Goal: Check status: Check status

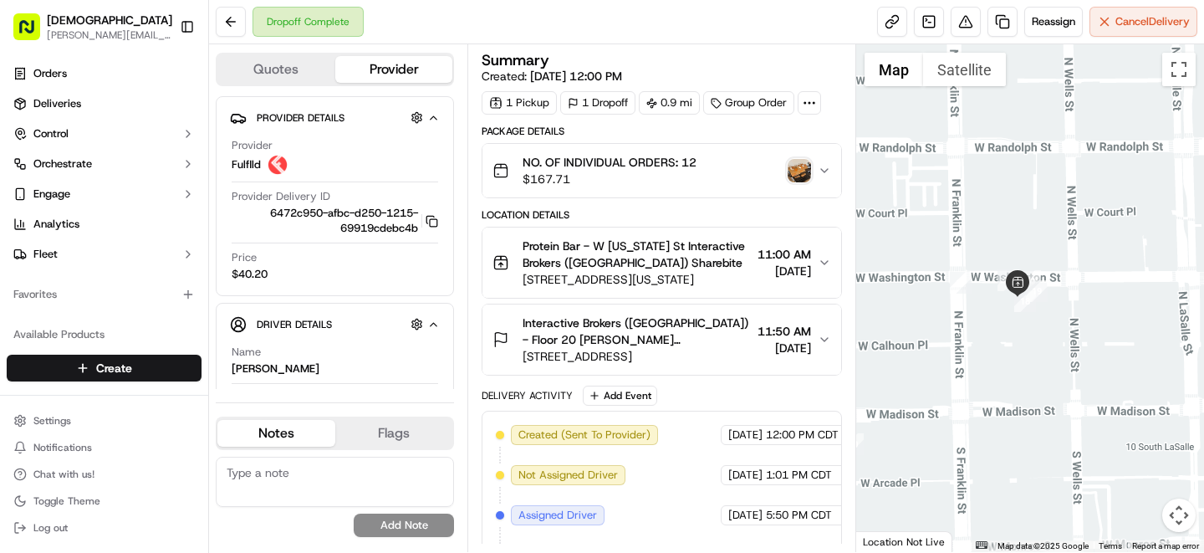
drag, startPoint x: 1054, startPoint y: 375, endPoint x: 1040, endPoint y: 237, distance: 138.7
click at [1040, 237] on div at bounding box center [1030, 298] width 349 height 508
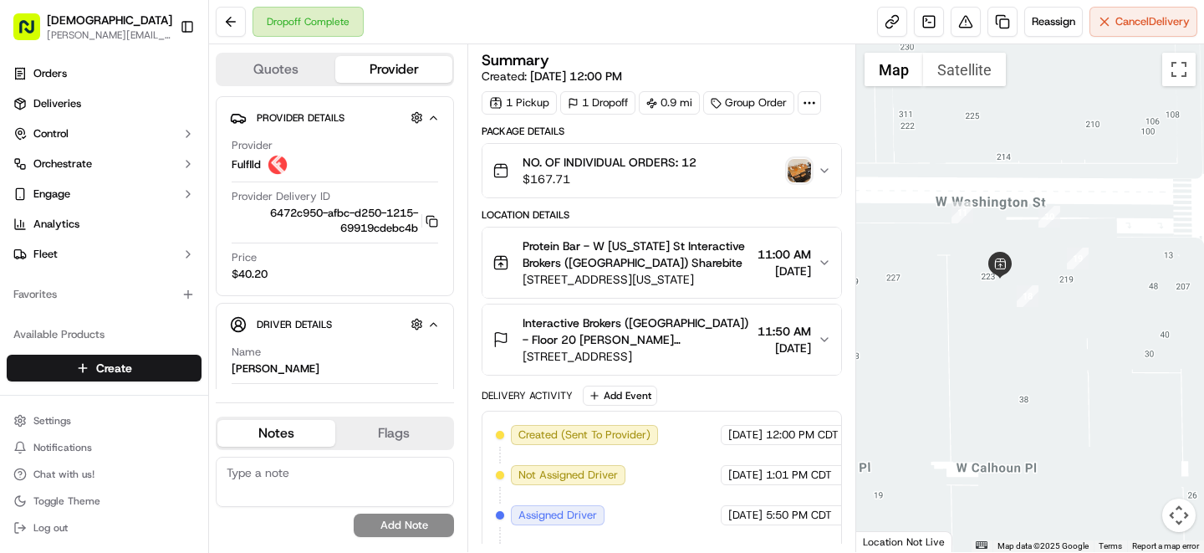
drag, startPoint x: 1046, startPoint y: 94, endPoint x: 1141, endPoint y: 498, distance: 414.8
click at [1141, 498] on div at bounding box center [1030, 298] width 349 height 508
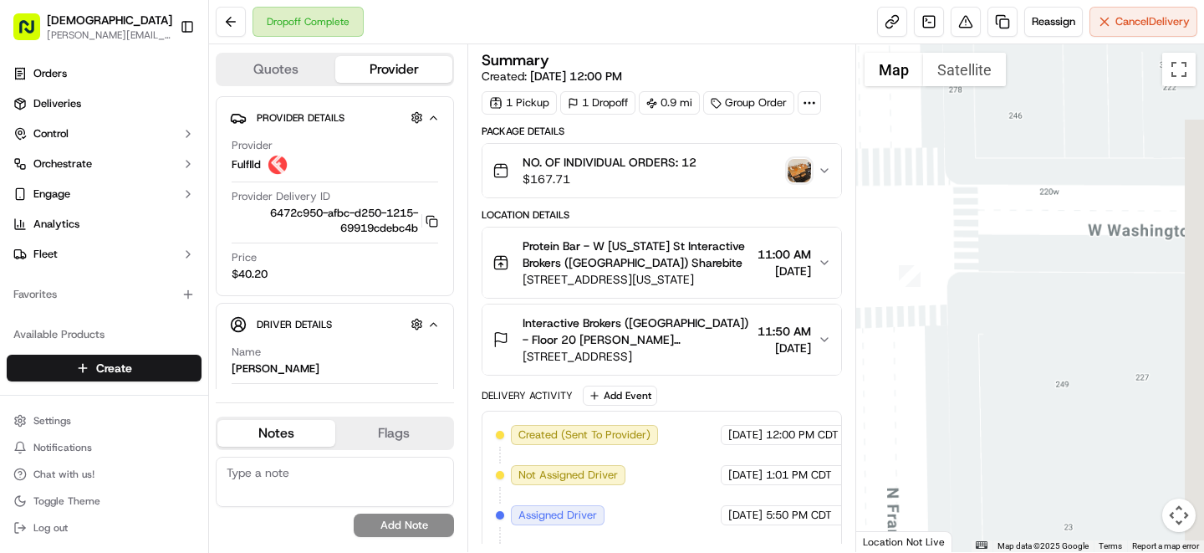
drag, startPoint x: 1147, startPoint y: 282, endPoint x: 886, endPoint y: 263, distance: 261.5
click at [886, 263] on div at bounding box center [1030, 298] width 349 height 508
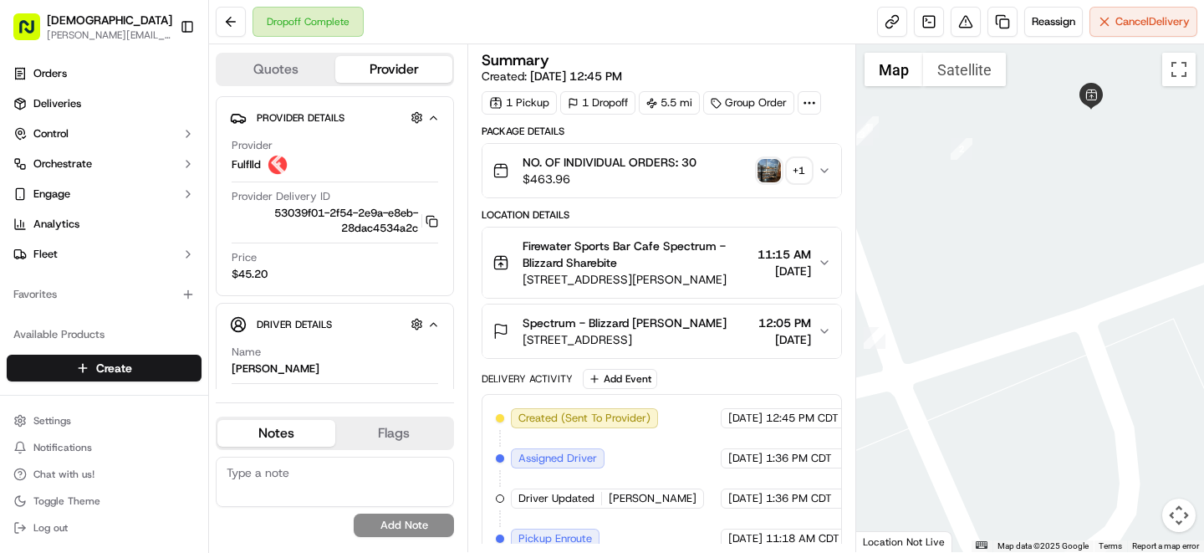
drag, startPoint x: 945, startPoint y: 189, endPoint x: 1024, endPoint y: 189, distance: 79.4
click at [1024, 189] on div at bounding box center [1030, 298] width 349 height 508
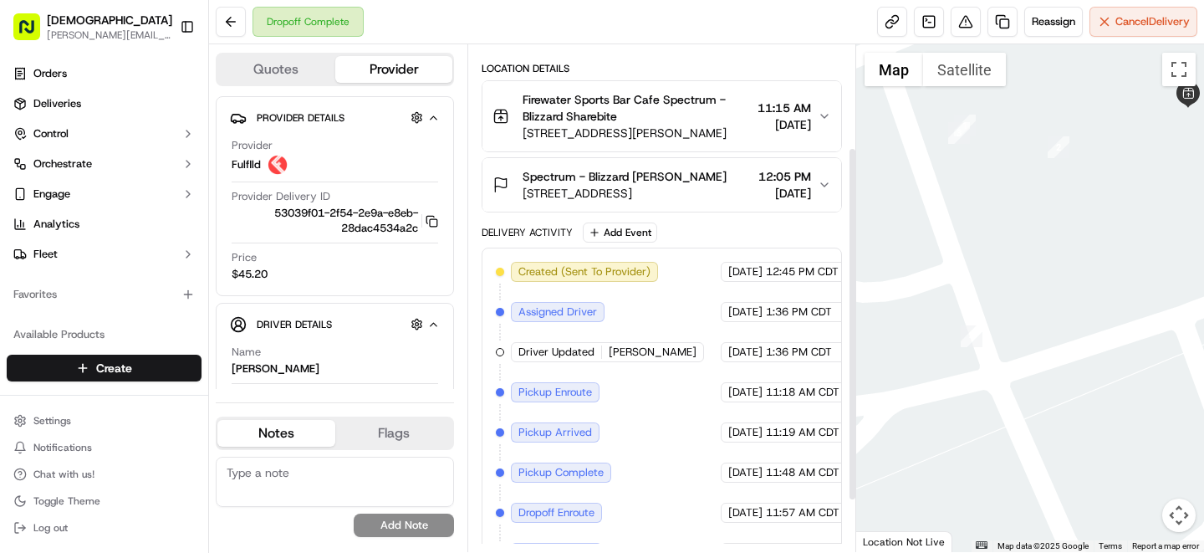
scroll to position [220, 0]
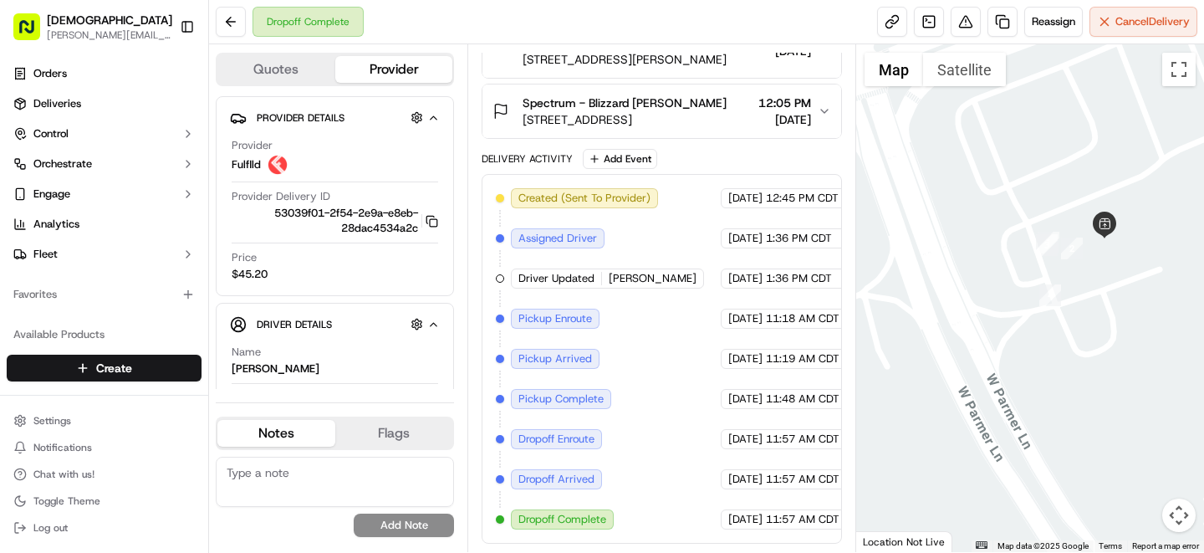
drag, startPoint x: 1048, startPoint y: 289, endPoint x: 1036, endPoint y: 158, distance: 131.8
click at [1036, 158] on div at bounding box center [1030, 298] width 349 height 508
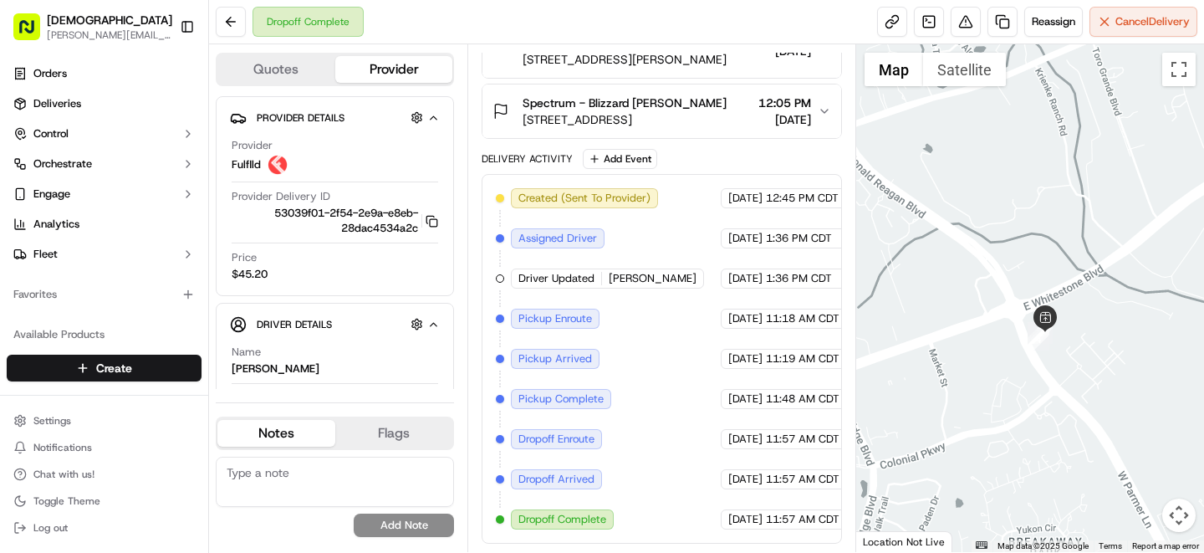
drag, startPoint x: 1054, startPoint y: 435, endPoint x: 1032, endPoint y: 208, distance: 227.7
click at [1032, 208] on div at bounding box center [1030, 298] width 349 height 508
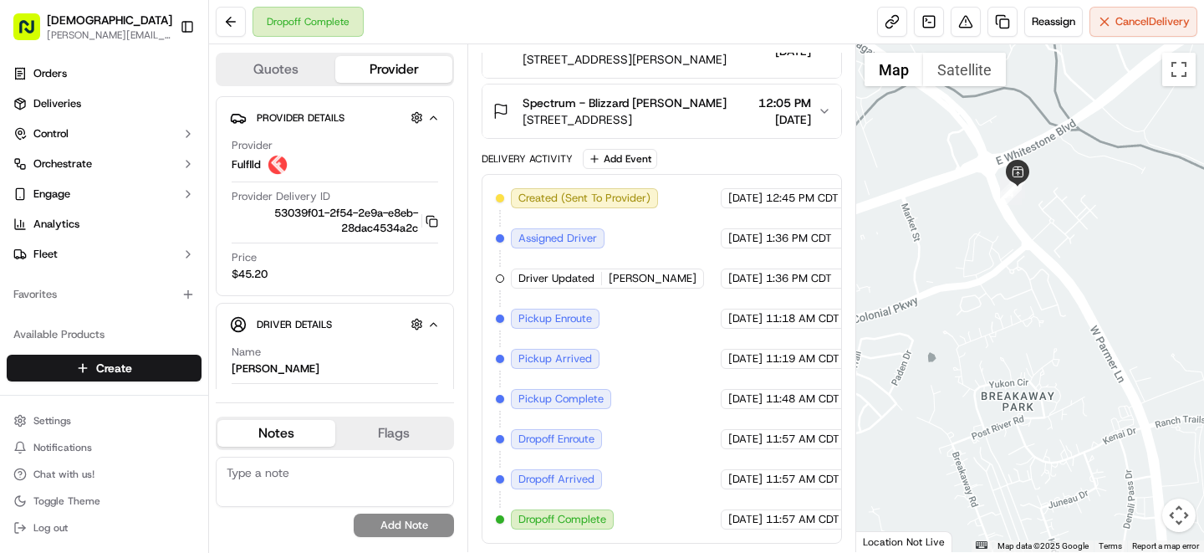
drag, startPoint x: 1015, startPoint y: 140, endPoint x: 1014, endPoint y: 294, distance: 153.0
click at [1014, 294] on div at bounding box center [1030, 298] width 349 height 508
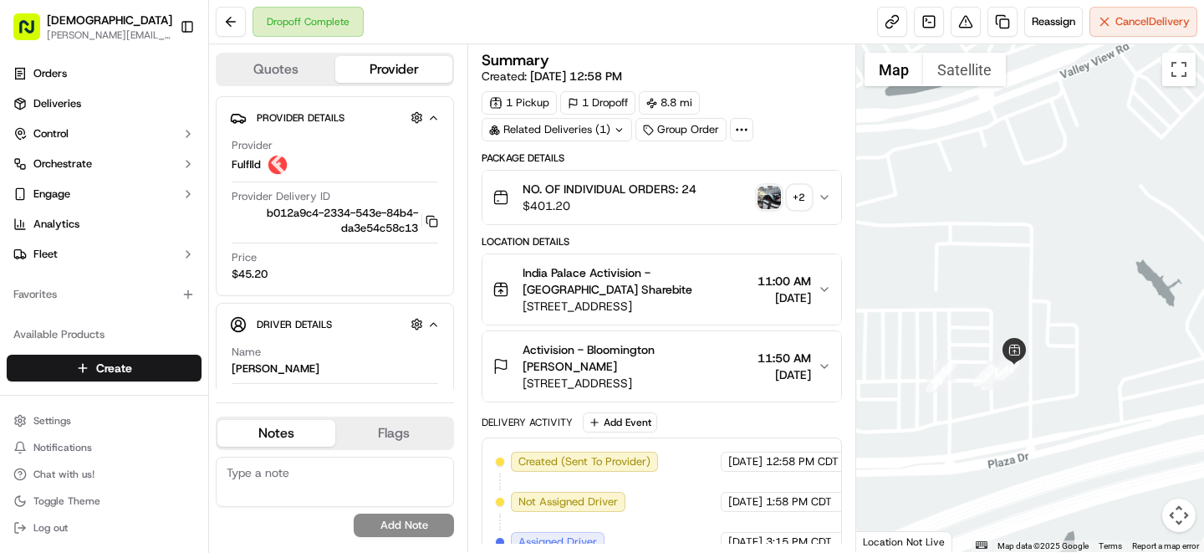
drag, startPoint x: 974, startPoint y: 321, endPoint x: 960, endPoint y: 204, distance: 117.9
click at [960, 204] on div at bounding box center [1030, 298] width 349 height 508
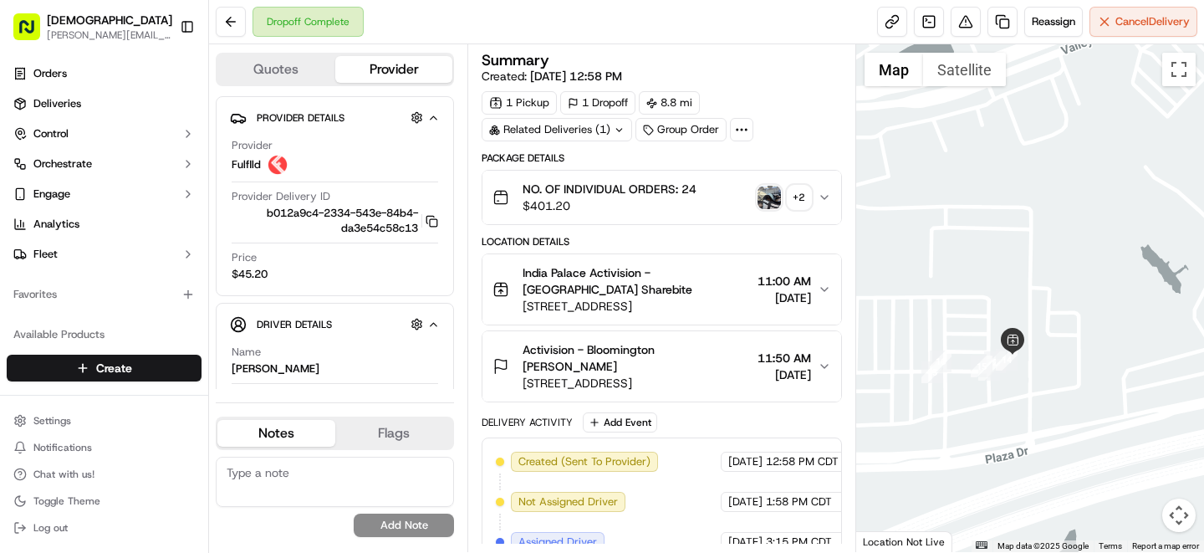
drag, startPoint x: 940, startPoint y: 319, endPoint x: 931, endPoint y: 217, distance: 101.6
click at [931, 217] on div at bounding box center [1030, 298] width 349 height 508
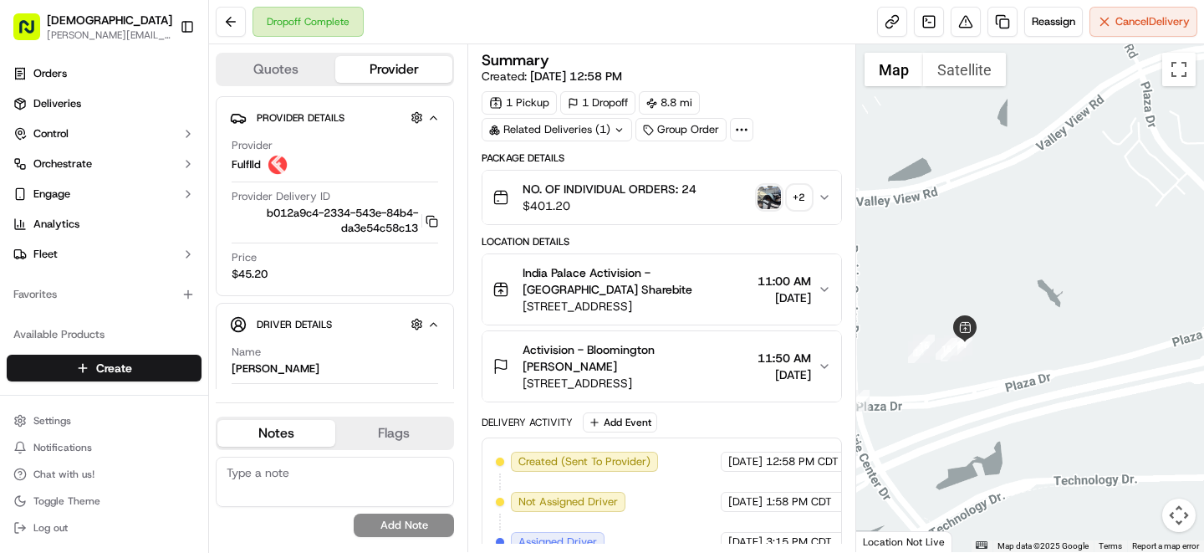
drag, startPoint x: 914, startPoint y: 422, endPoint x: 977, endPoint y: 377, distance: 77.3
click at [977, 377] on div at bounding box center [1030, 298] width 349 height 508
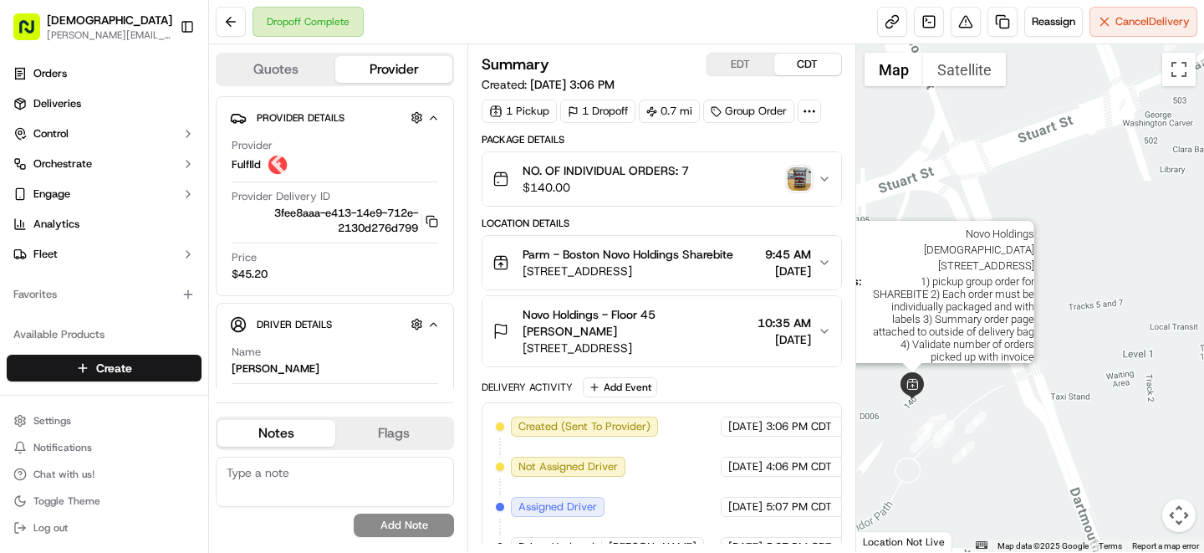
drag, startPoint x: 923, startPoint y: 472, endPoint x: 916, endPoint y: 363, distance: 109.7
click at [916, 372] on img at bounding box center [912, 385] width 27 height 27
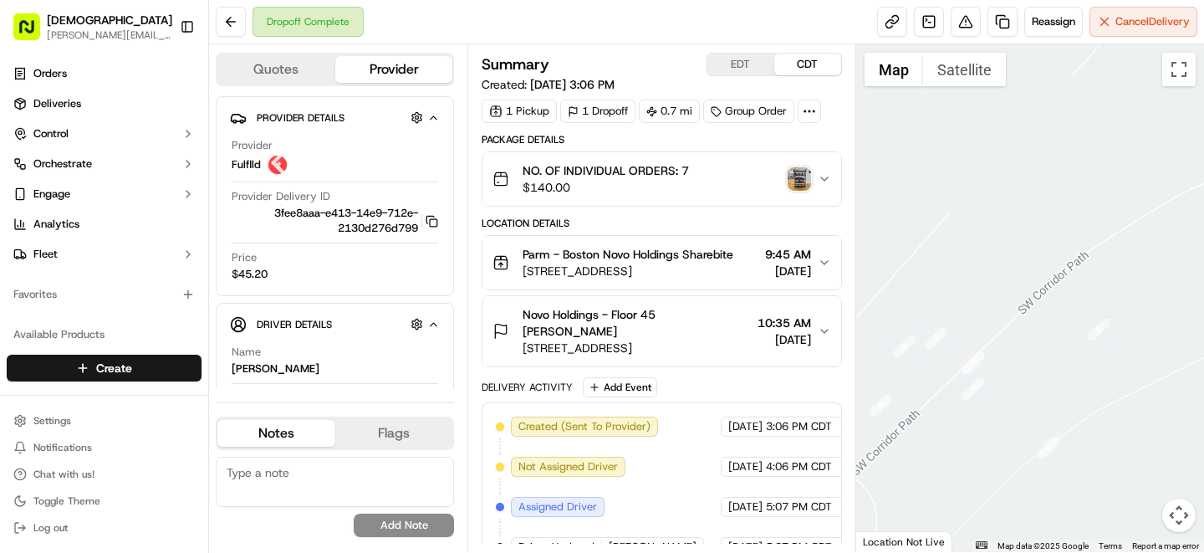
click at [747, 57] on button "EDT" at bounding box center [740, 65] width 67 height 22
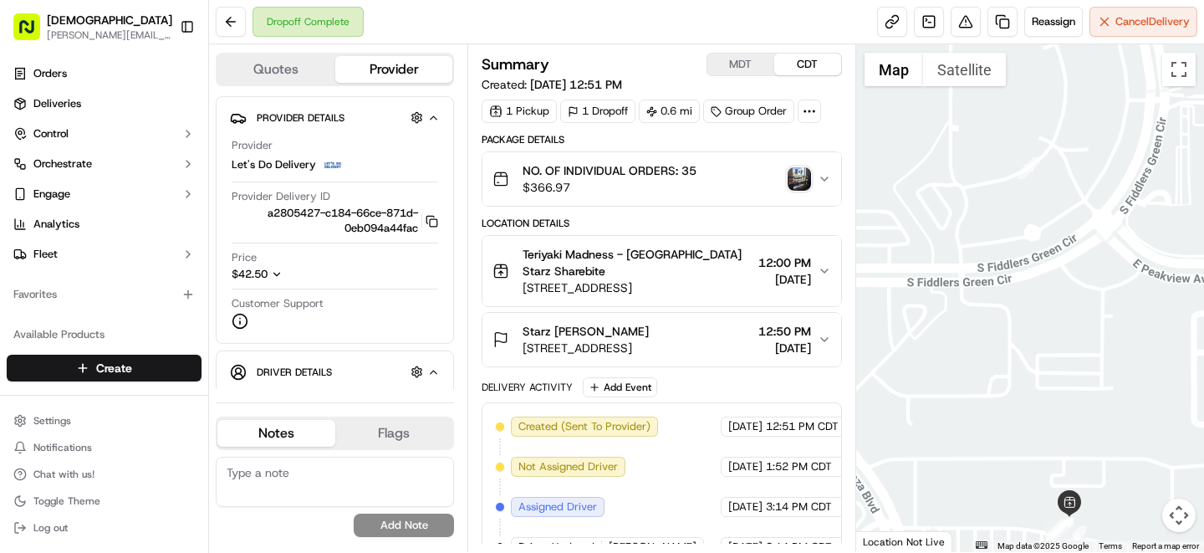
click at [758, 69] on button "MDT" at bounding box center [740, 65] width 67 height 22
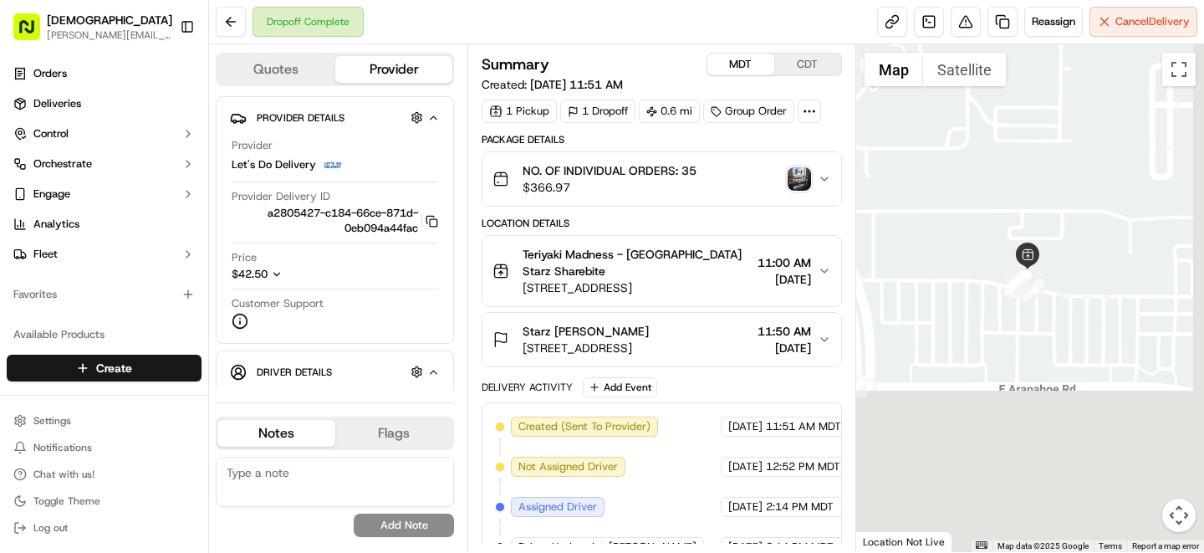
drag, startPoint x: 1029, startPoint y: 396, endPoint x: 984, endPoint y: 135, distance: 263.8
click at [984, 135] on div at bounding box center [1030, 298] width 349 height 508
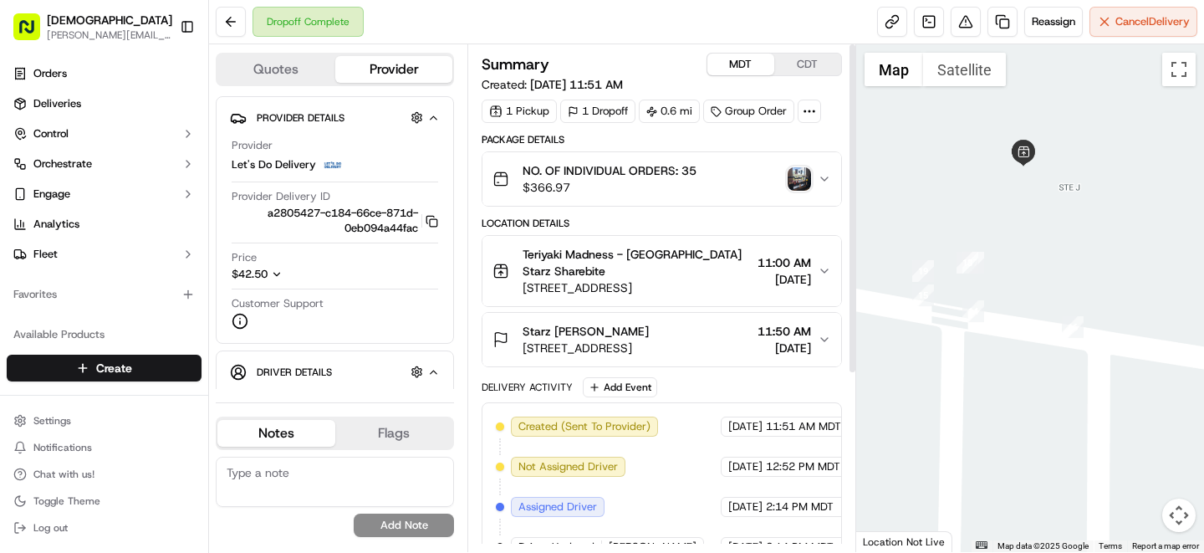
scroll to position [268, 0]
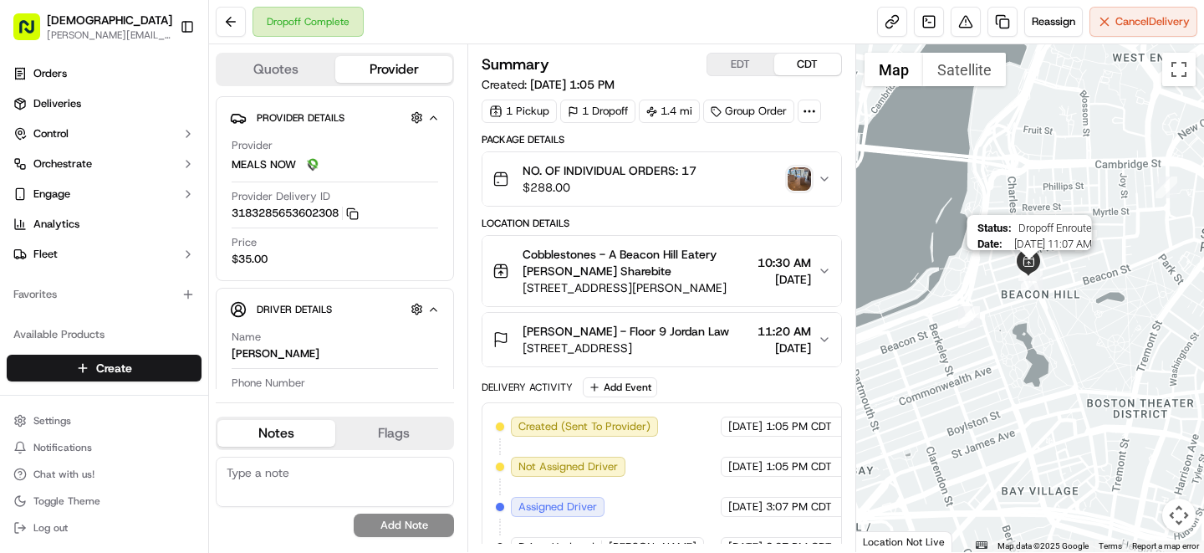
drag, startPoint x: 1159, startPoint y: 191, endPoint x: 1018, endPoint y: 278, distance: 164.8
click at [1018, 381] on div "To navigate, press the arrow keys." at bounding box center [1075, 381] width 349 height 0
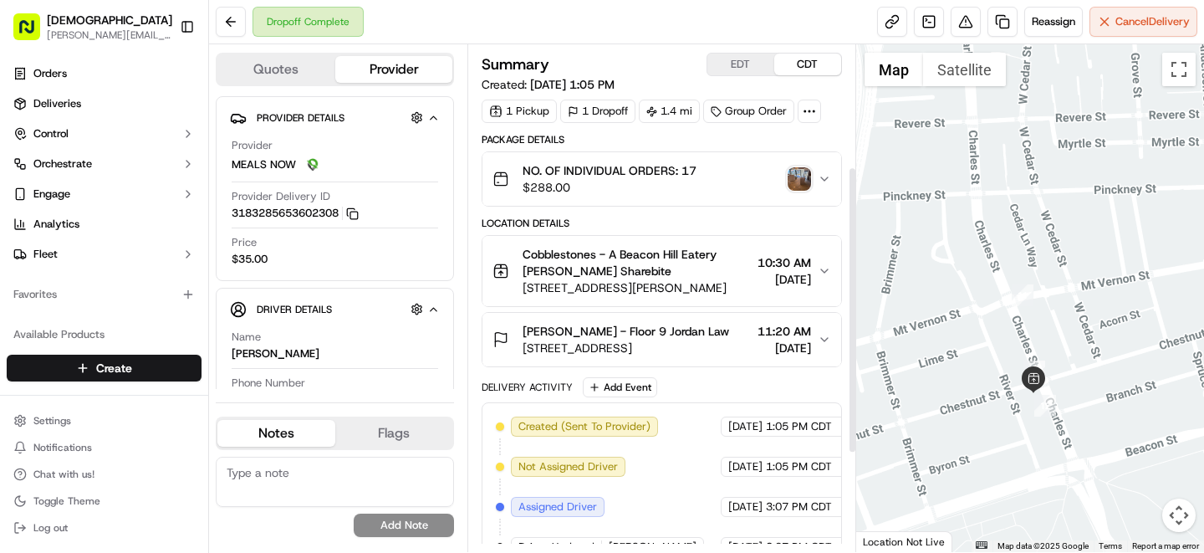
scroll to position [389, 0]
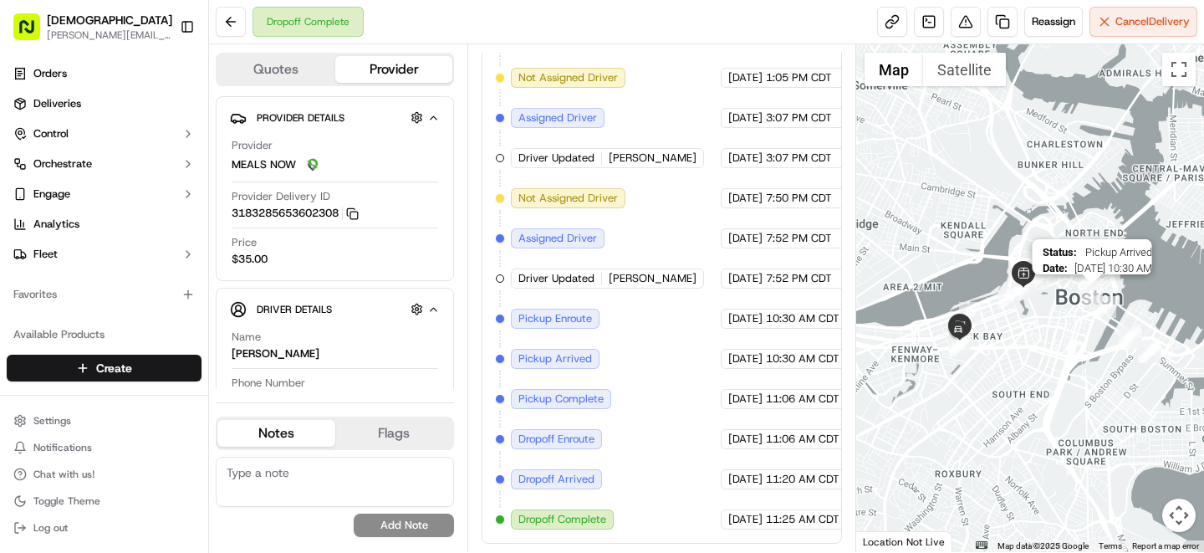
drag, startPoint x: 1161, startPoint y: 282, endPoint x: 1083, endPoint y: 294, distance: 79.6
click at [1083, 294] on img "1" at bounding box center [1092, 294] width 22 height 22
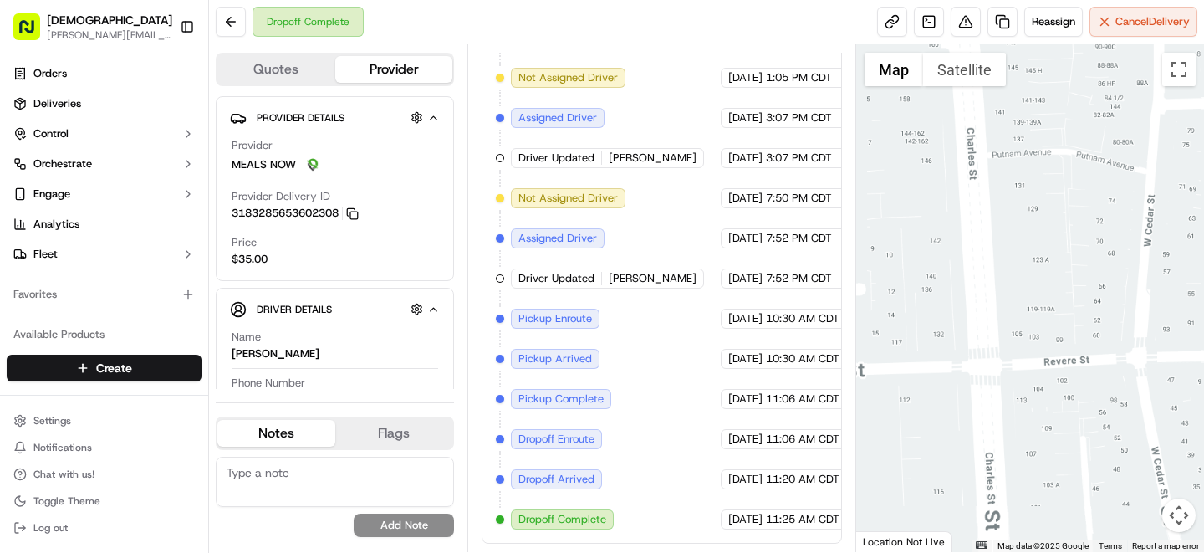
drag, startPoint x: 1059, startPoint y: 309, endPoint x: 1016, endPoint y: 116, distance: 197.2
click at [1016, 116] on div "To navigate, press the arrow keys." at bounding box center [1030, 298] width 349 height 508
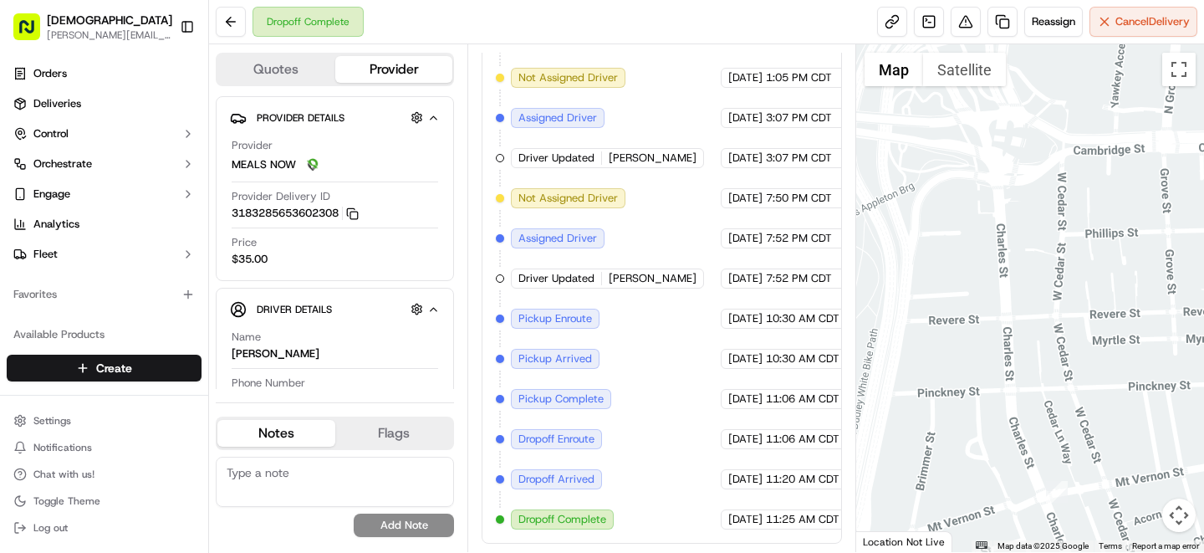
drag, startPoint x: 1054, startPoint y: 360, endPoint x: 1021, endPoint y: 188, distance: 174.5
click at [1021, 188] on div "To navigate, press the arrow keys." at bounding box center [1030, 298] width 349 height 508
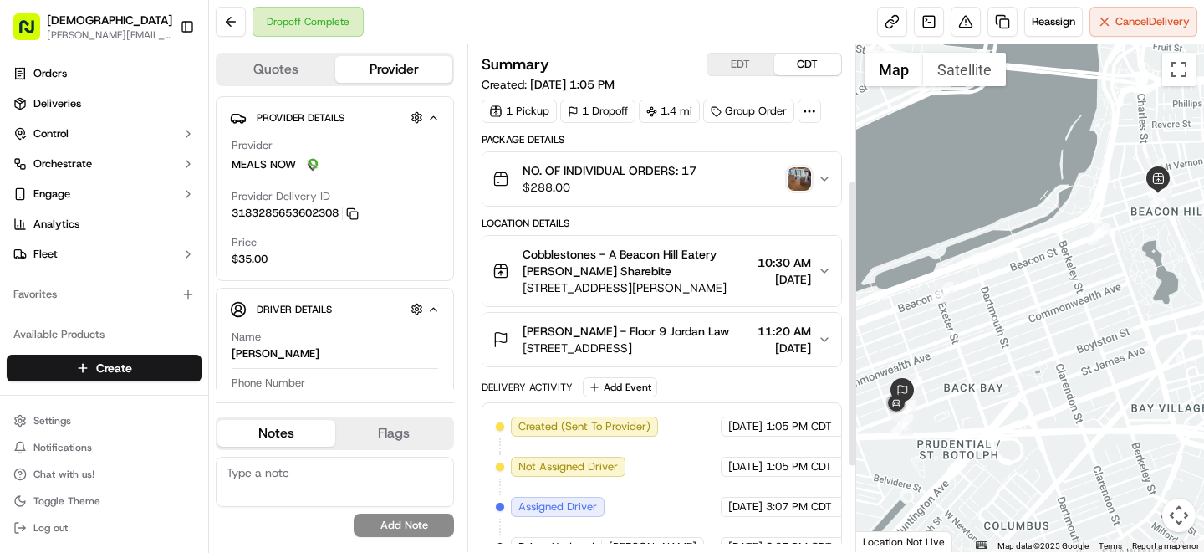
scroll to position [389, 0]
